Goal: Task Accomplishment & Management: Contribute content

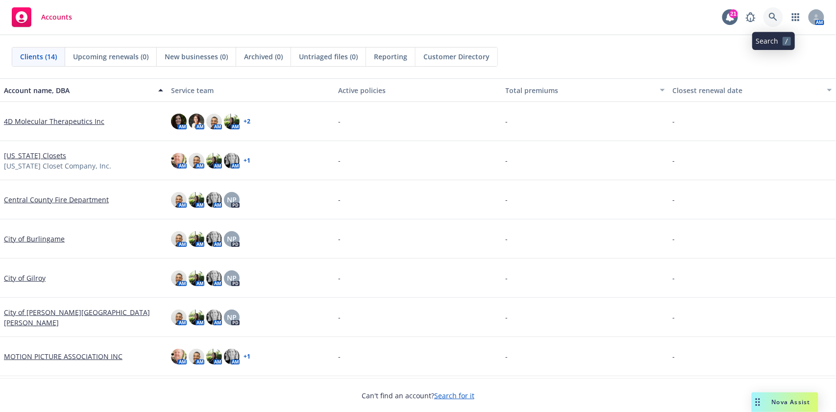
click at [772, 13] on icon at bounding box center [773, 17] width 8 height 8
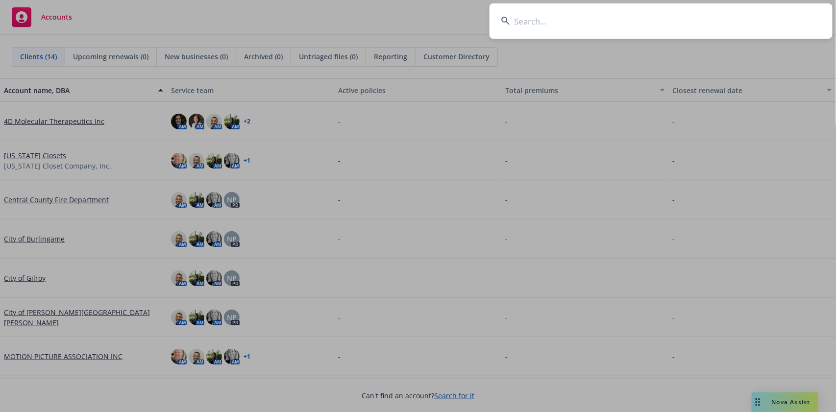
click at [559, 18] on input at bounding box center [661, 20] width 343 height 35
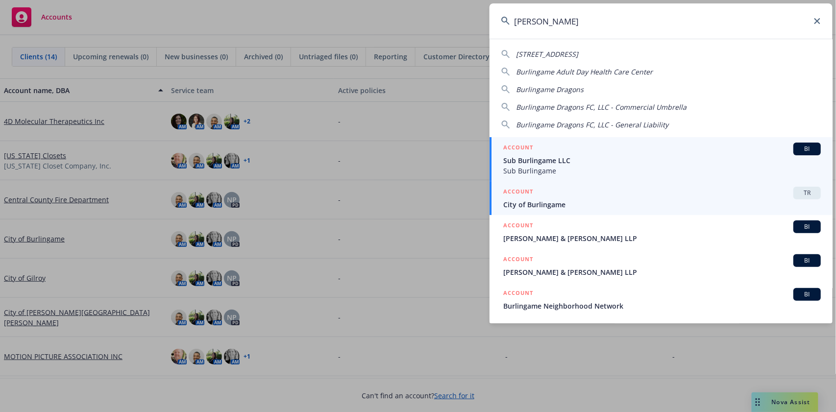
type input "[PERSON_NAME]"
click at [560, 206] on span "City of Burlingame" at bounding box center [662, 204] width 318 height 10
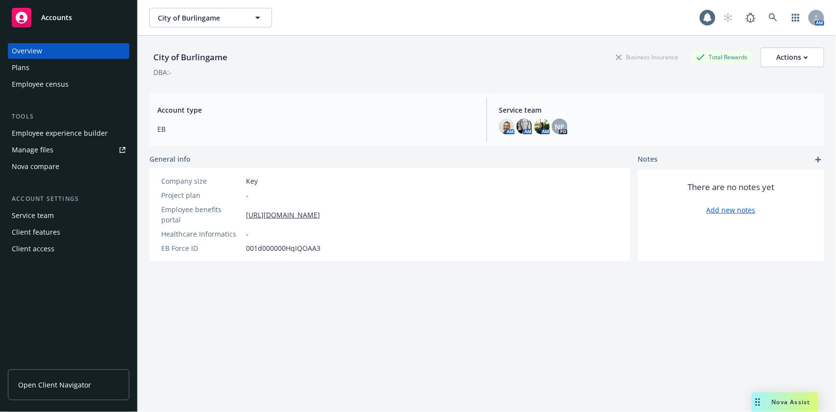
click at [44, 155] on div "Manage files" at bounding box center [33, 150] width 42 height 16
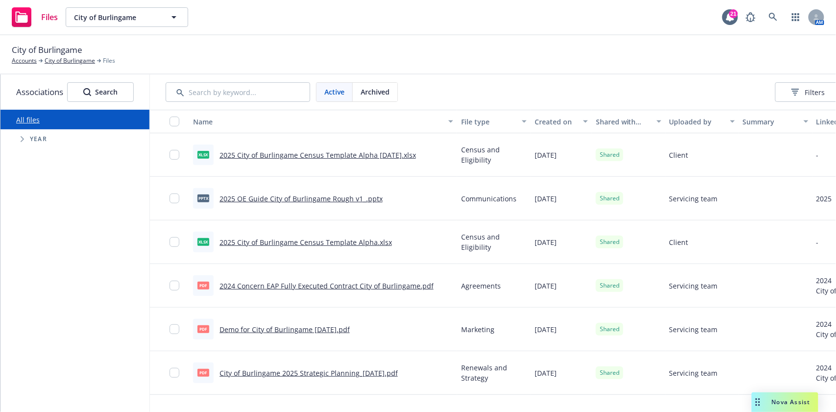
scroll to position [0, 99]
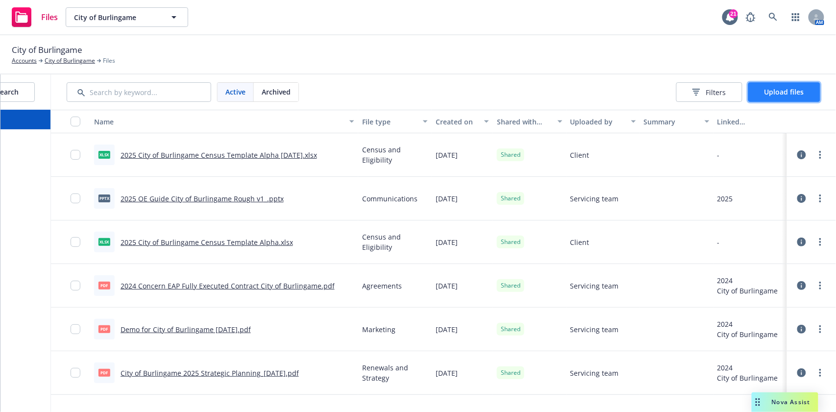
click at [793, 89] on span "Upload files" at bounding box center [785, 91] width 40 height 9
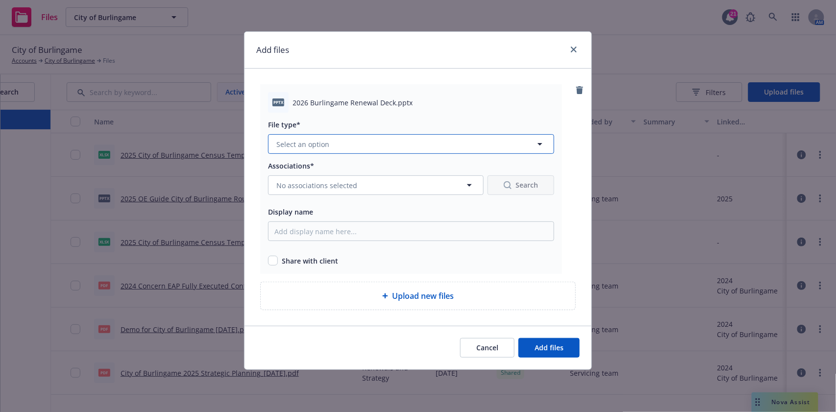
click at [347, 149] on button "Select an option" at bounding box center [411, 144] width 286 height 20
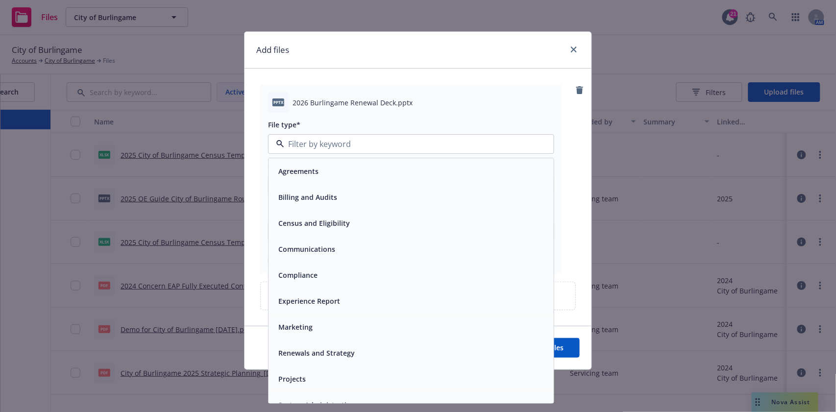
click at [319, 356] on span "Renewals and Strategy" at bounding box center [316, 353] width 76 height 10
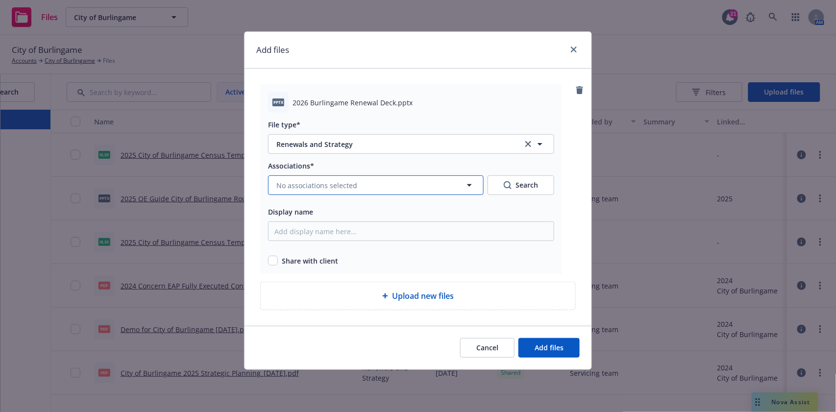
click at [316, 184] on span "No associations selected" at bounding box center [316, 185] width 81 height 10
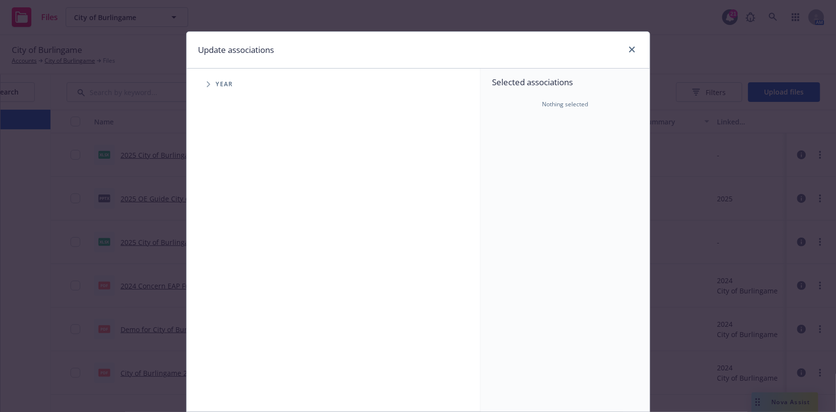
click at [208, 82] on span "Tree Example" at bounding box center [208, 84] width 16 height 16
click at [231, 241] on input "Tree Example" at bounding box center [233, 241] width 10 height 10
checkbox input "true"
click at [228, 215] on input "Tree Example" at bounding box center [233, 219] width 10 height 10
checkbox input "true"
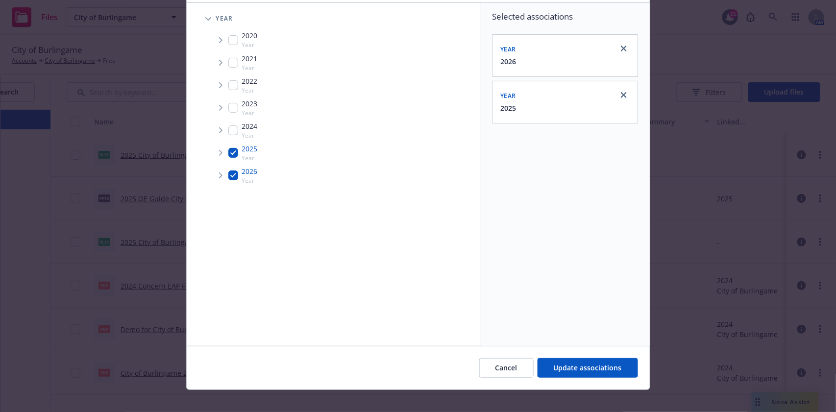
scroll to position [74, 0]
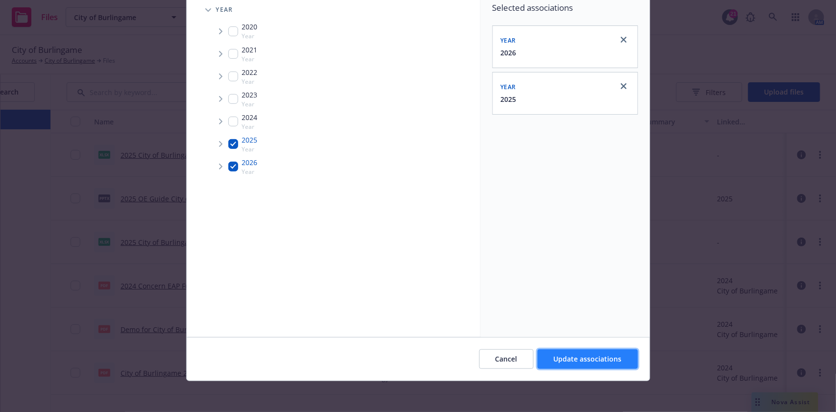
click at [588, 359] on span "Update associations" at bounding box center [588, 358] width 68 height 9
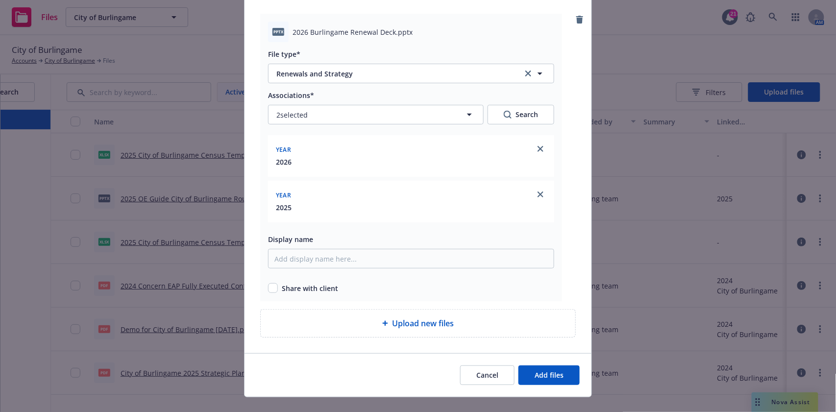
scroll to position [87, 0]
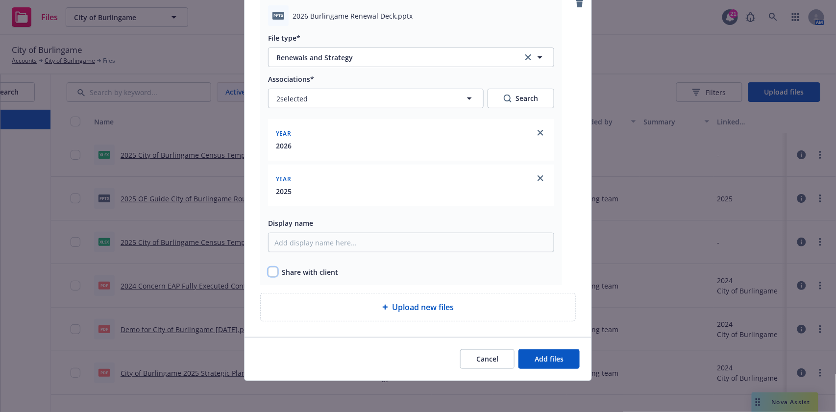
click at [272, 272] on input "checkbox" at bounding box center [273, 272] width 10 height 10
checkbox input "true"
click at [525, 357] on button "Add files" at bounding box center [549, 359] width 61 height 20
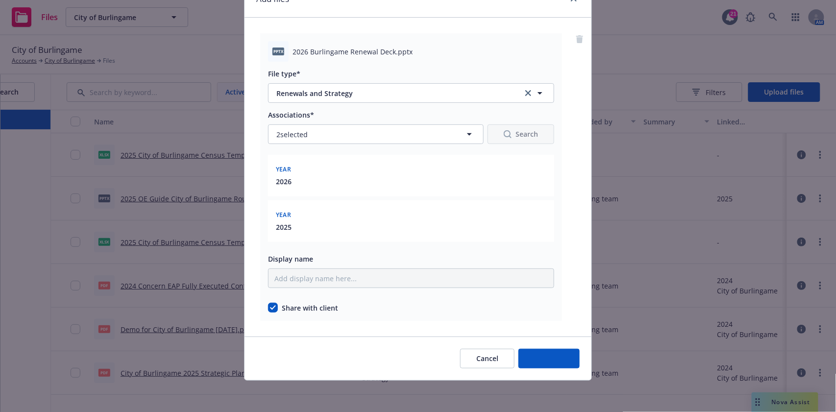
scroll to position [50, 0]
